Goal: Check status: Check status

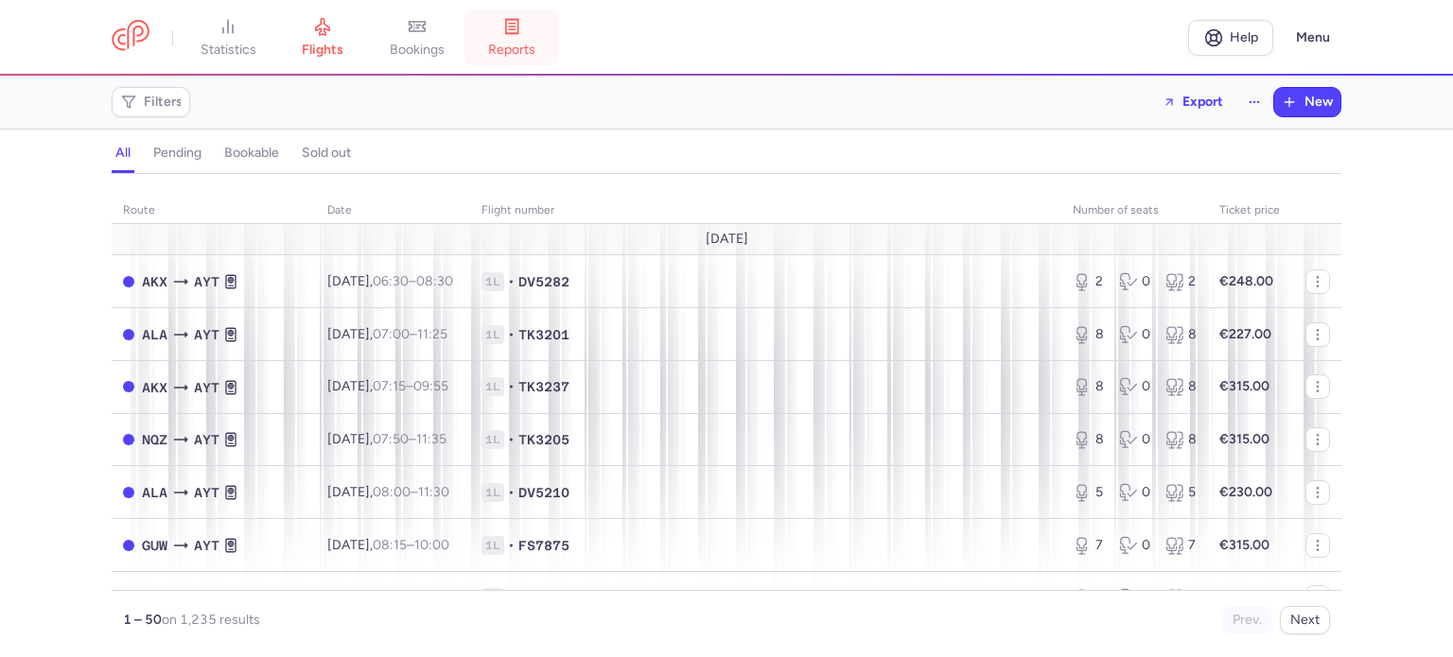
click at [511, 37] on link "reports" at bounding box center [511, 38] width 95 height 42
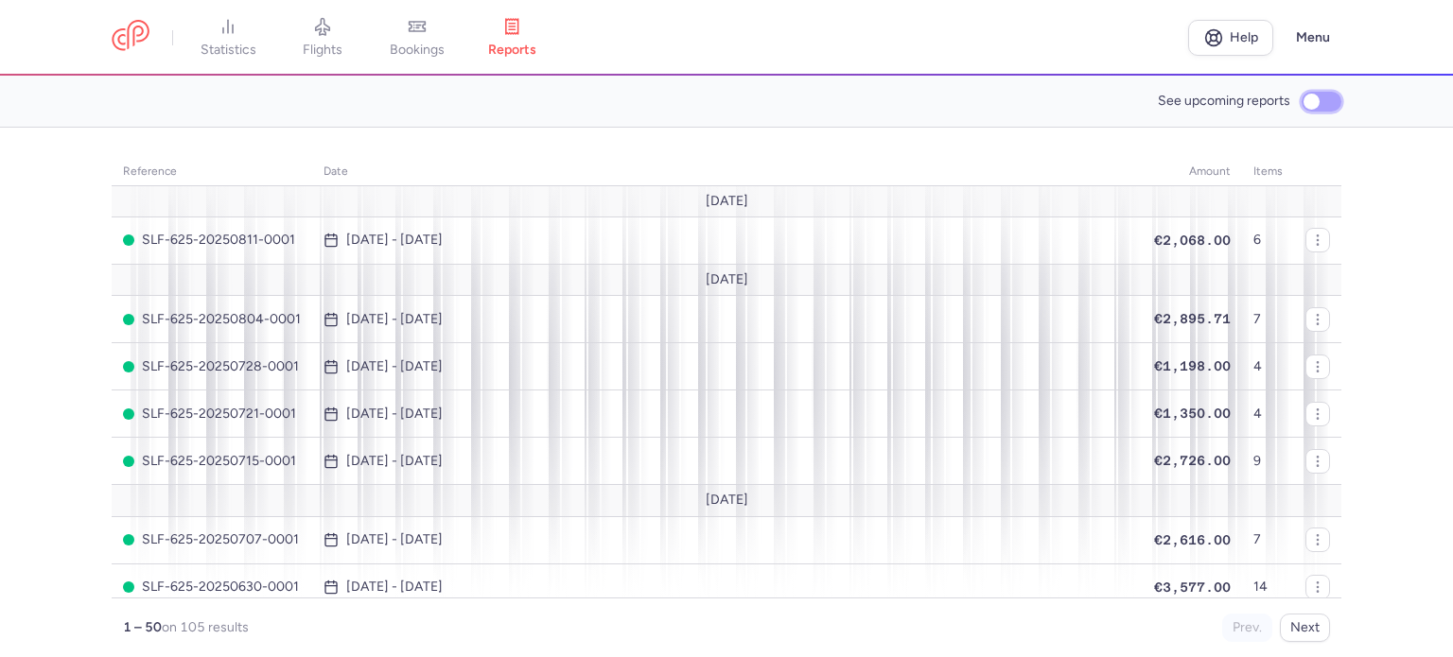
click at [1317, 99] on input "See upcoming reports" at bounding box center [1321, 102] width 40 height 20
checkbox input "true"
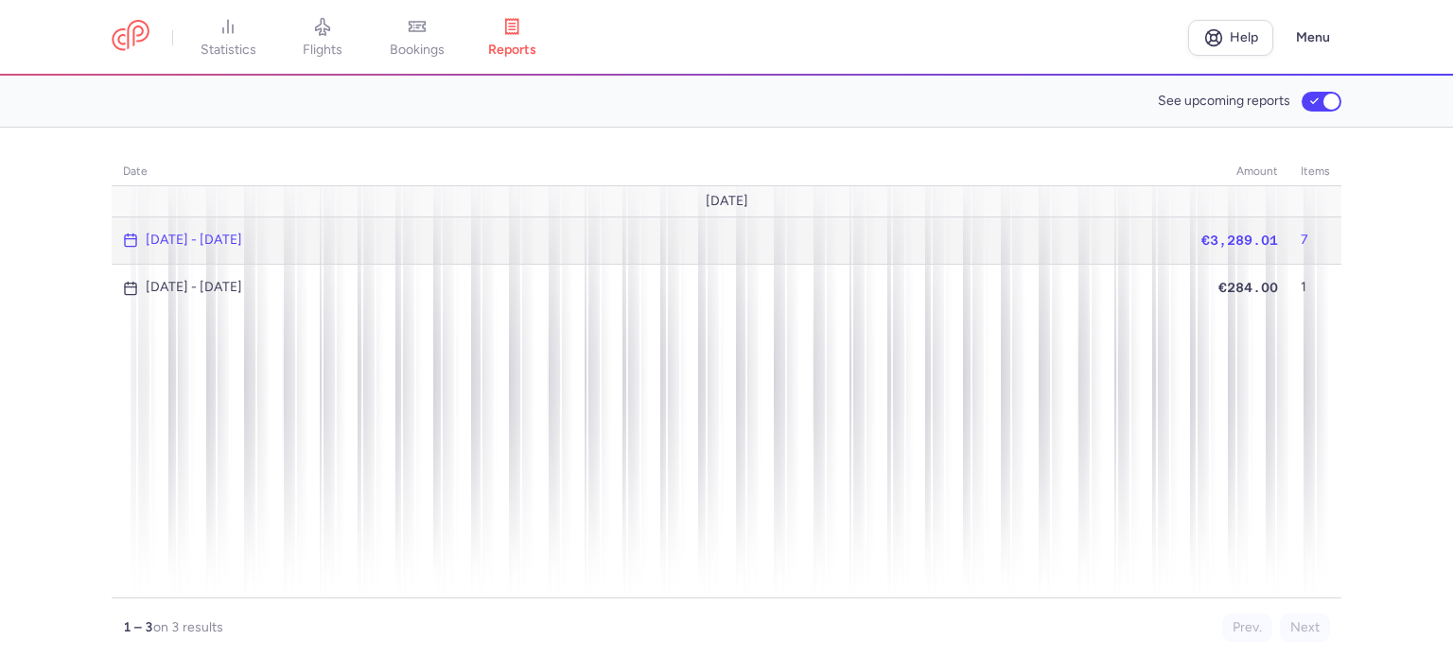
click at [1234, 243] on span "€3,289.01" at bounding box center [1239, 240] width 77 height 15
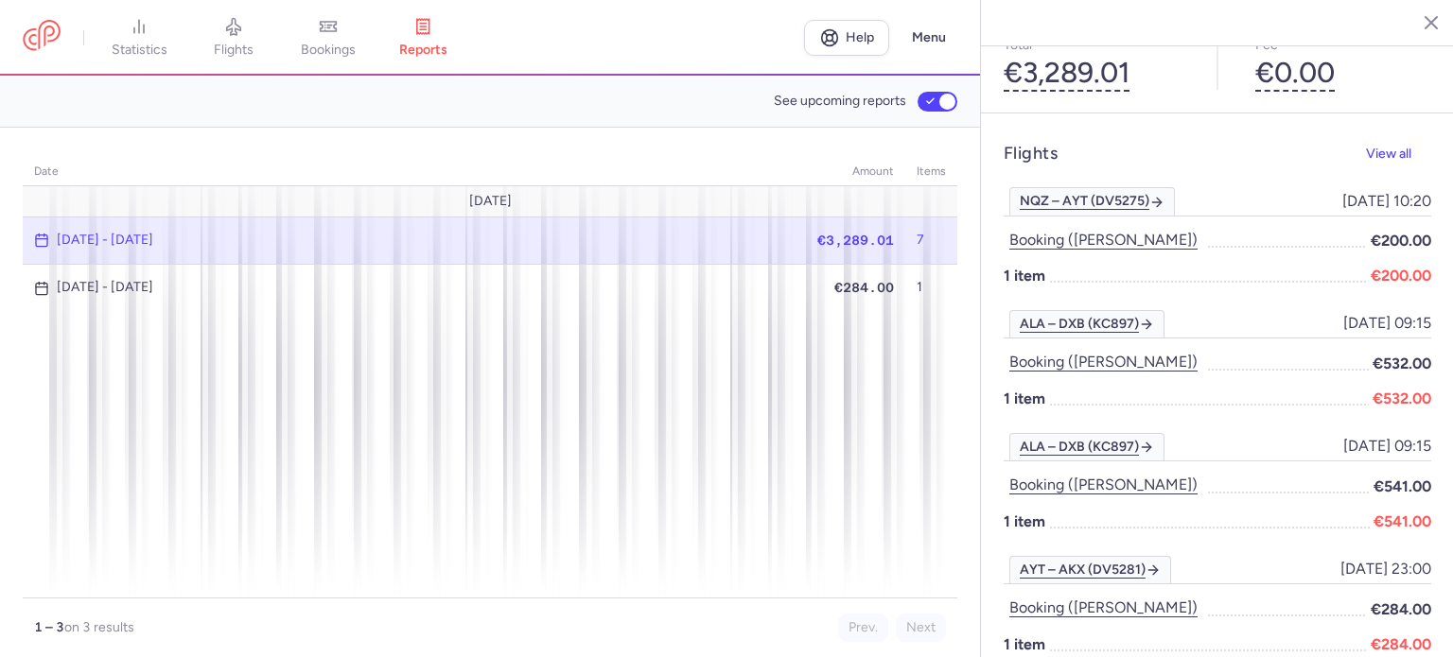
scroll to position [189, 0]
